Goal: Task Accomplishment & Management: Use online tool/utility

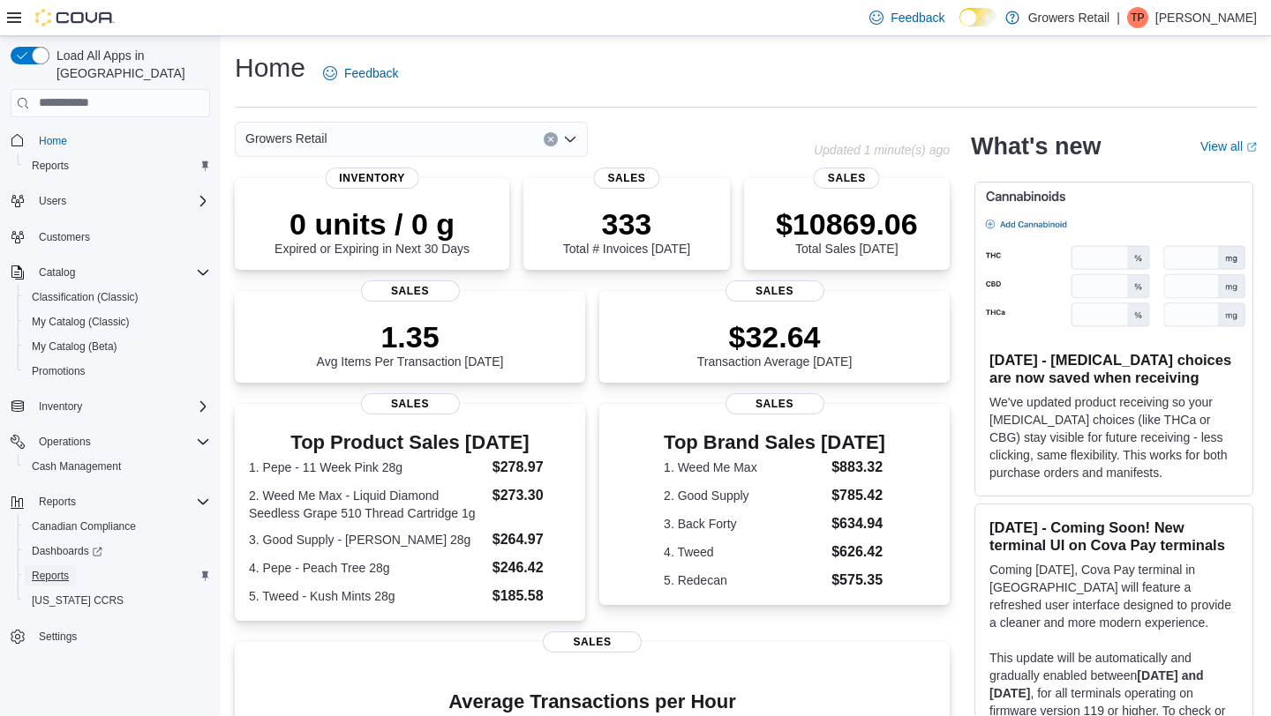
click at [68, 569] on span "Reports" at bounding box center [50, 576] width 37 height 14
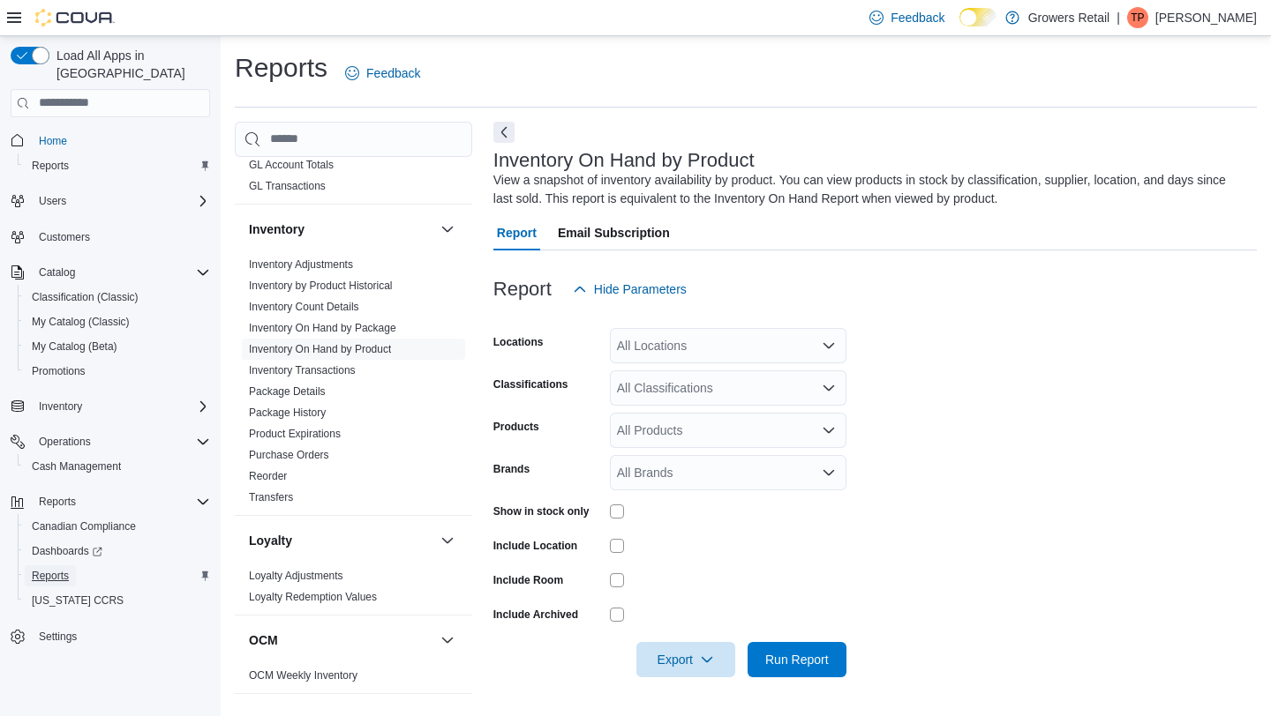
scroll to position [509, 0]
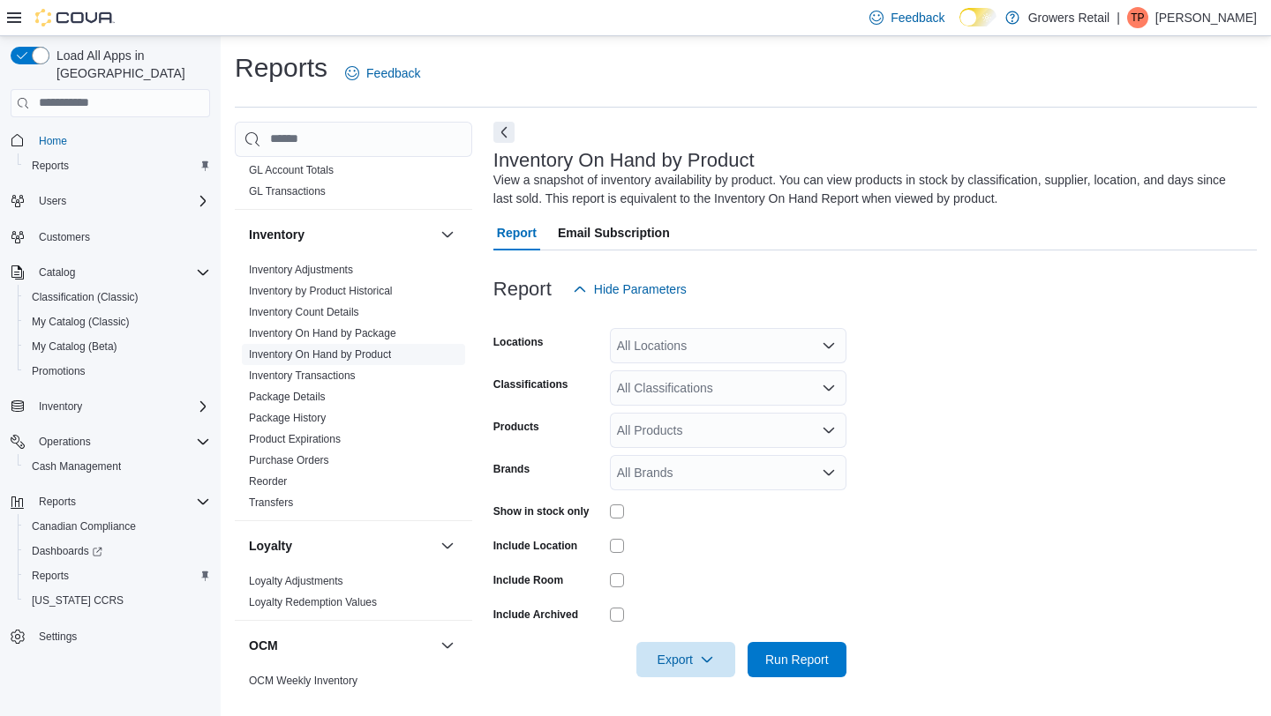
click at [344, 353] on link "Inventory On Hand by Product" at bounding box center [320, 355] width 142 height 12
click at [704, 654] on icon "button" at bounding box center [707, 659] width 14 height 14
click at [676, 552] on span "Export to Excel" at bounding box center [686, 551] width 79 height 14
